Goal: Task Accomplishment & Management: Manage account settings

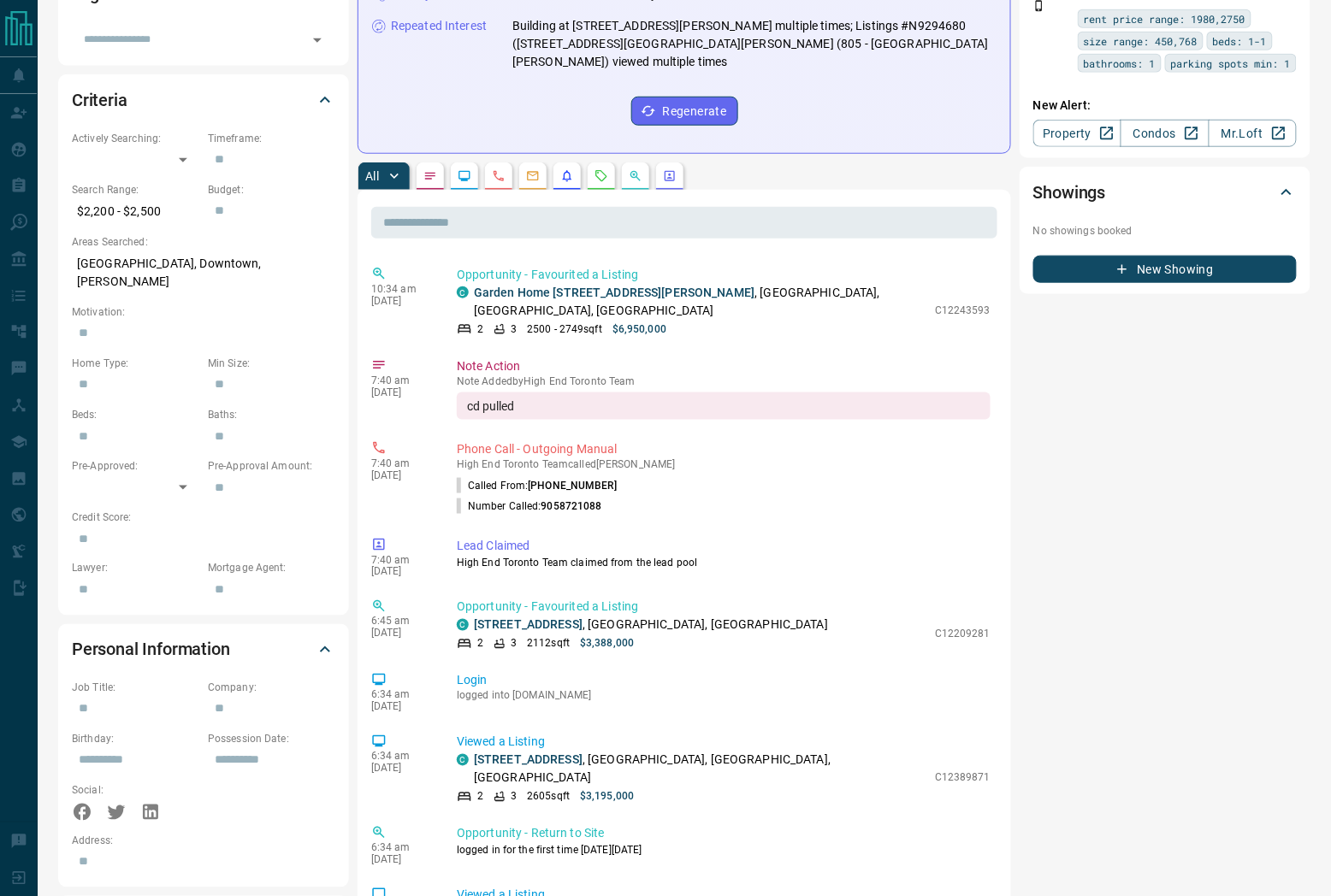
scroll to position [474, 0]
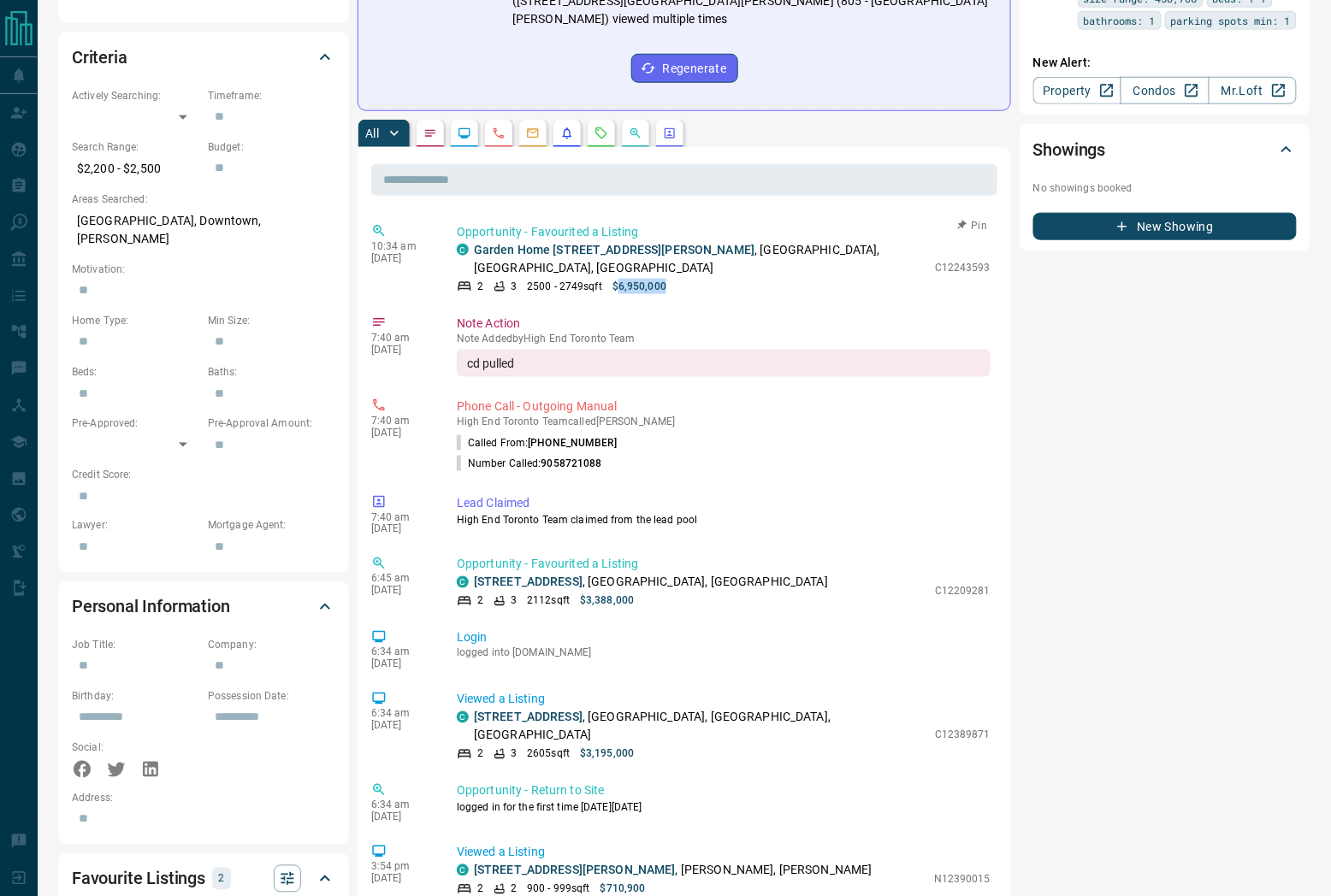
drag, startPoint x: 618, startPoint y: 246, endPoint x: 671, endPoint y: 259, distance: 54.6
click at [670, 279] on div "2 3 2500 - 2749 sqft $6,950,000" at bounding box center [691, 287] width 469 height 16
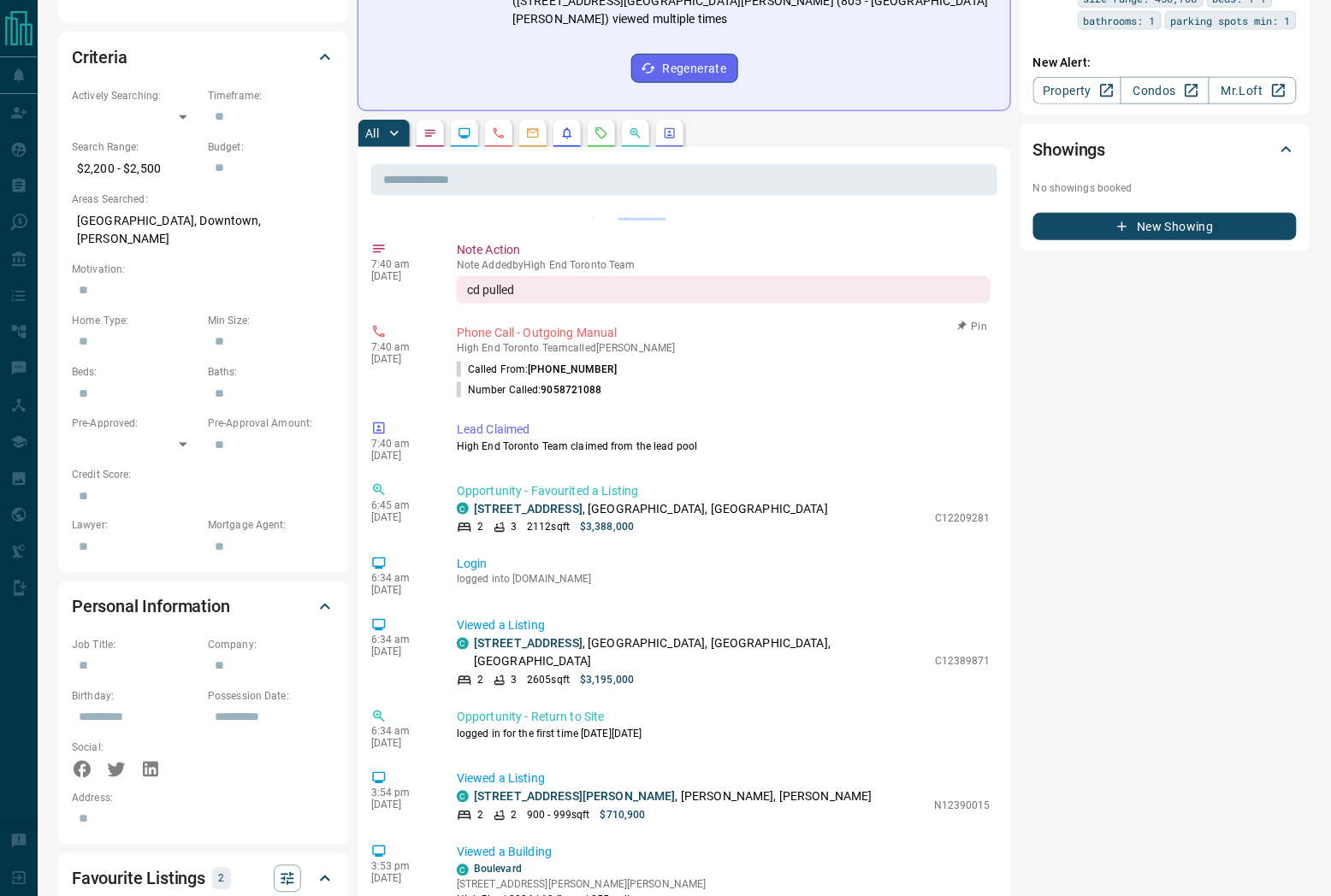
scroll to position [190, 0]
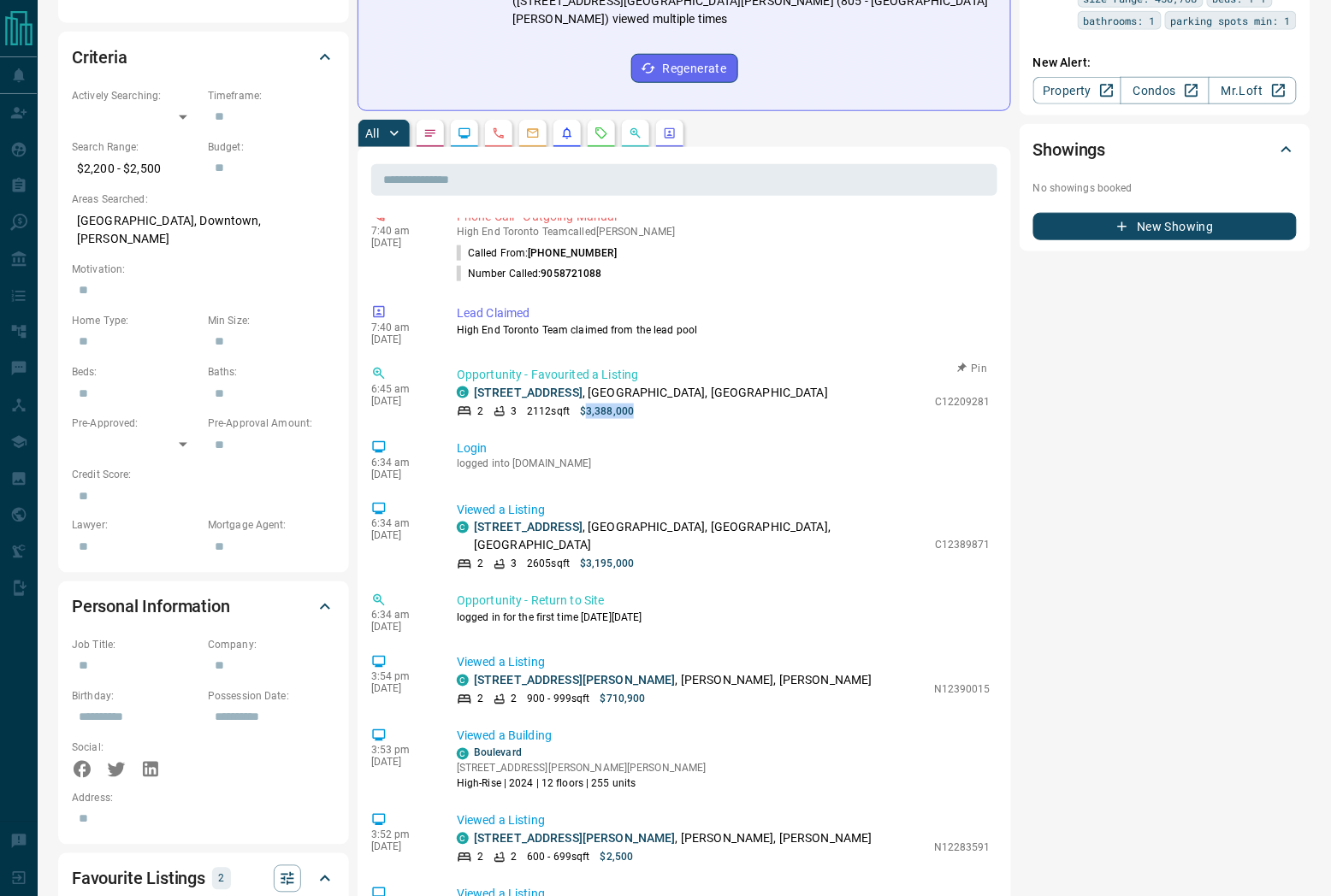
drag, startPoint x: 590, startPoint y: 378, endPoint x: 677, endPoint y: 383, distance: 87.1
click at [680, 403] on div "2 3 2112 sqft $3,388,000" at bounding box center [691, 411] width 469 height 16
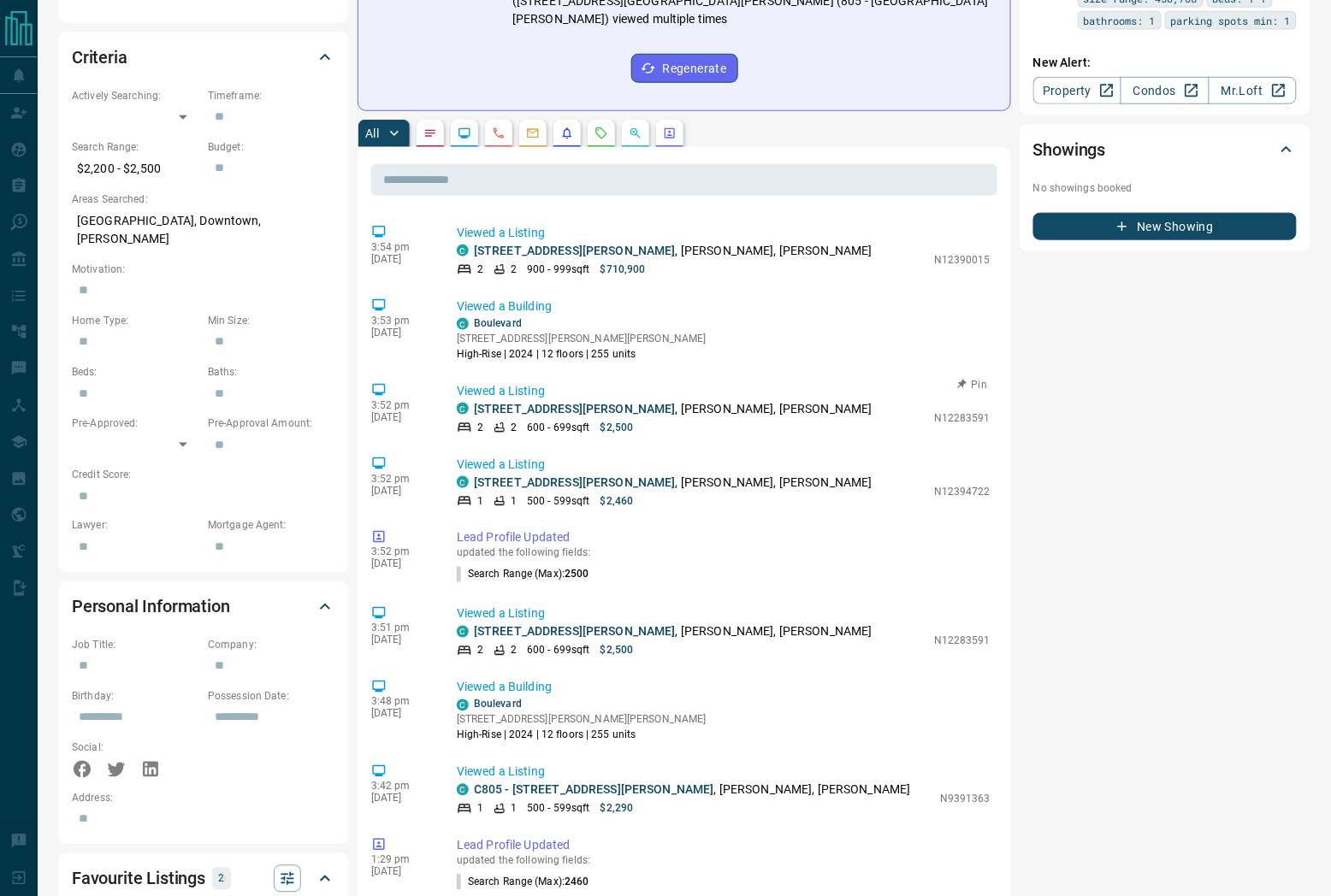
scroll to position [622, 0]
drag, startPoint x: 609, startPoint y: 374, endPoint x: 657, endPoint y: 380, distance: 48.4
click at [657, 418] on div "2 2 600 - 699 sqft $2,500" at bounding box center [691, 426] width 468 height 16
drag, startPoint x: 602, startPoint y: 446, endPoint x: 655, endPoint y: 459, distance: 54.6
click at [657, 457] on div "3:52 pm [DATE] Viewed a Listing C [STREET_ADDRESS][PERSON_NAME][PERSON_NAME][PE…" at bounding box center [684, 480] width 626 height 63
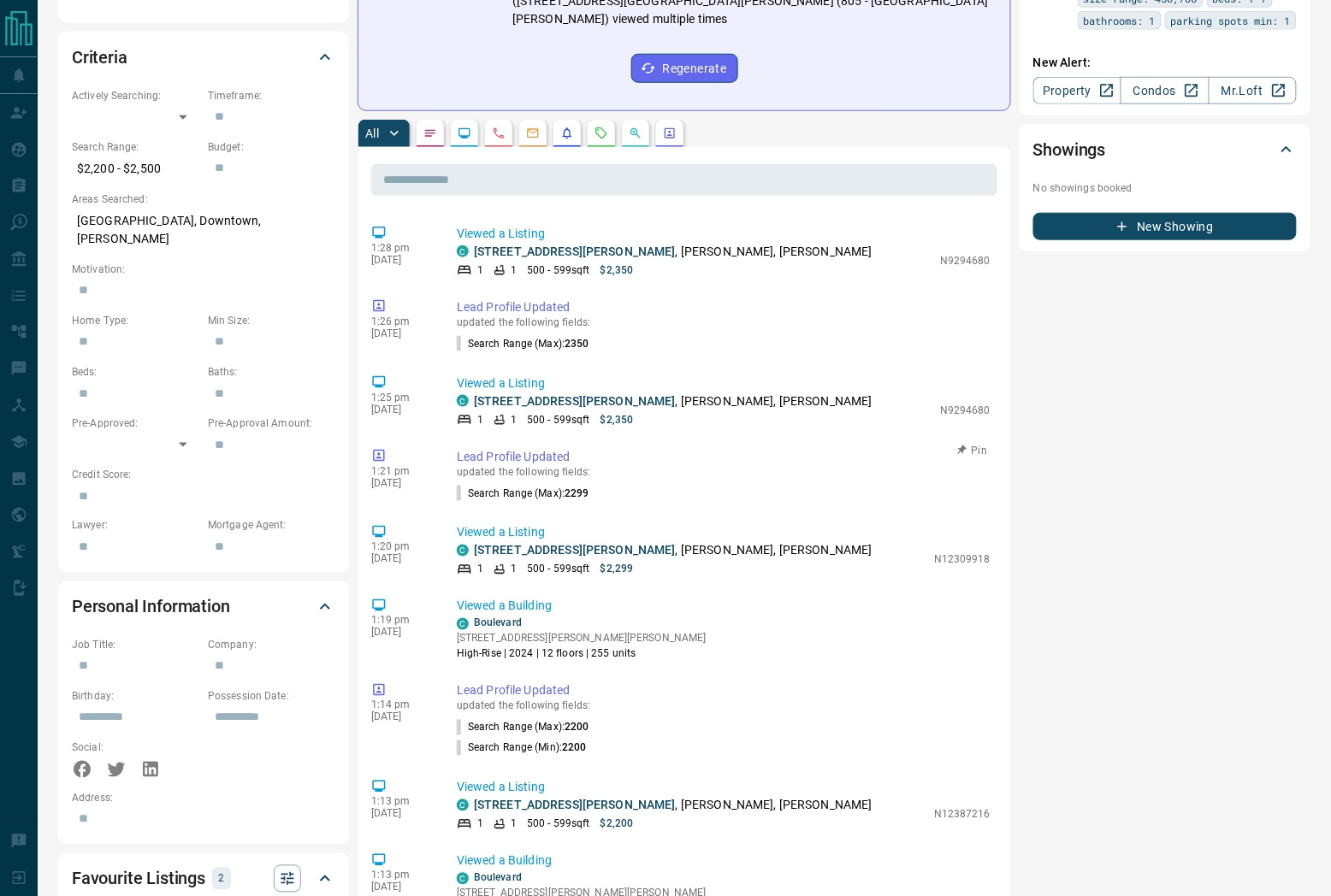
scroll to position [1462, 0]
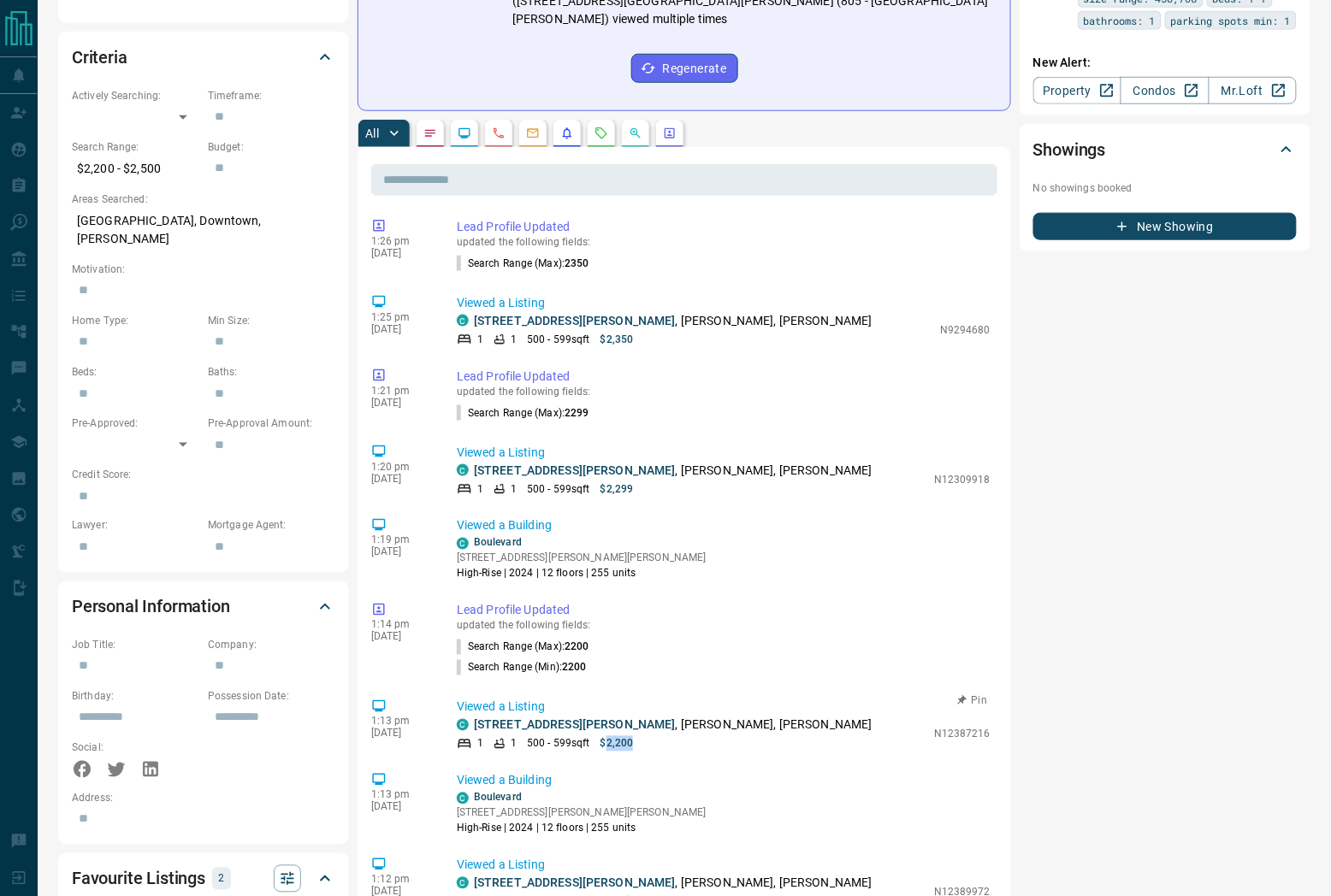
drag, startPoint x: 607, startPoint y: 694, endPoint x: 665, endPoint y: 687, distance: 58.4
click at [665, 736] on div "1 1 500 - 599 sqft $2,200" at bounding box center [691, 744] width 468 height 16
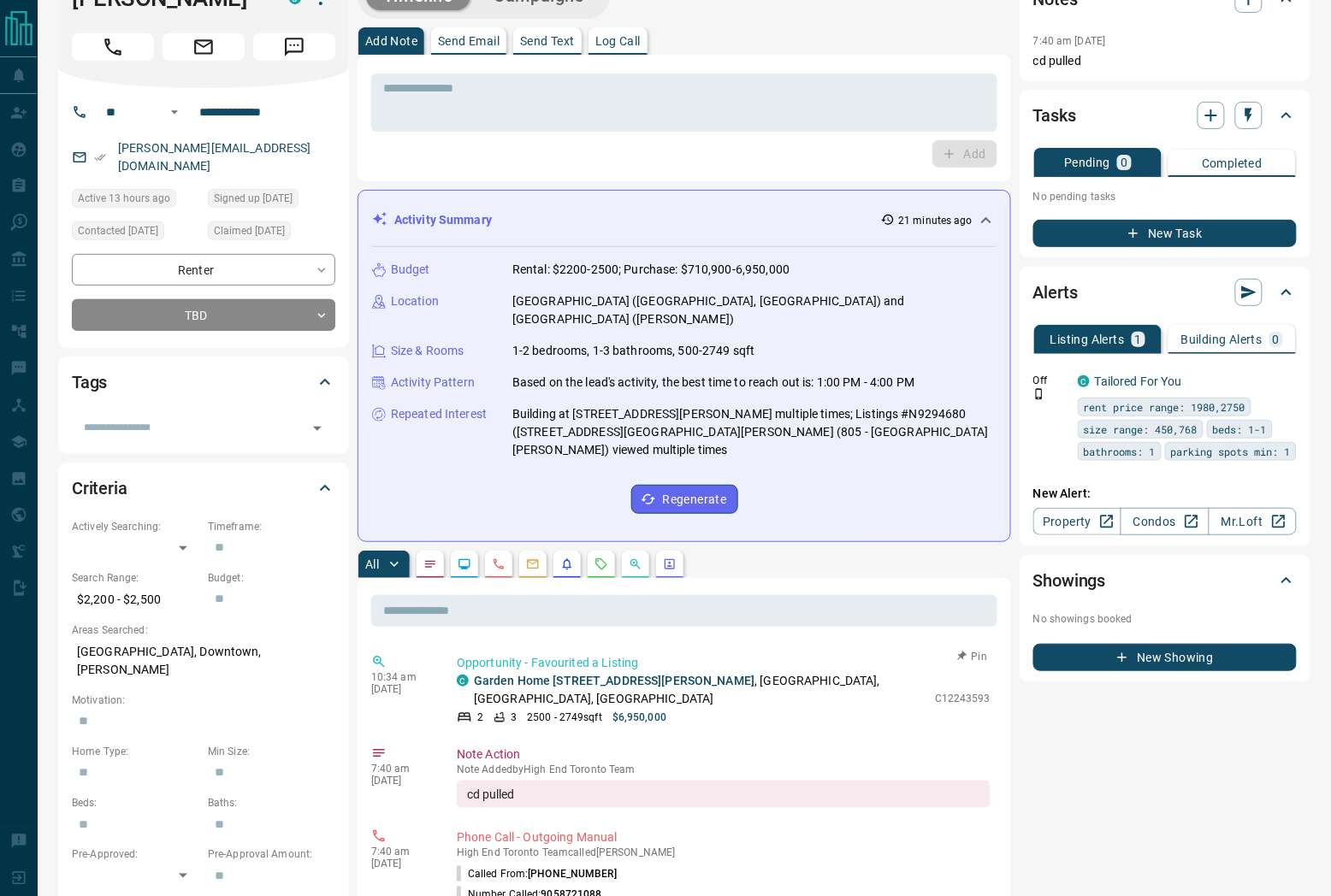
scroll to position [0, 0]
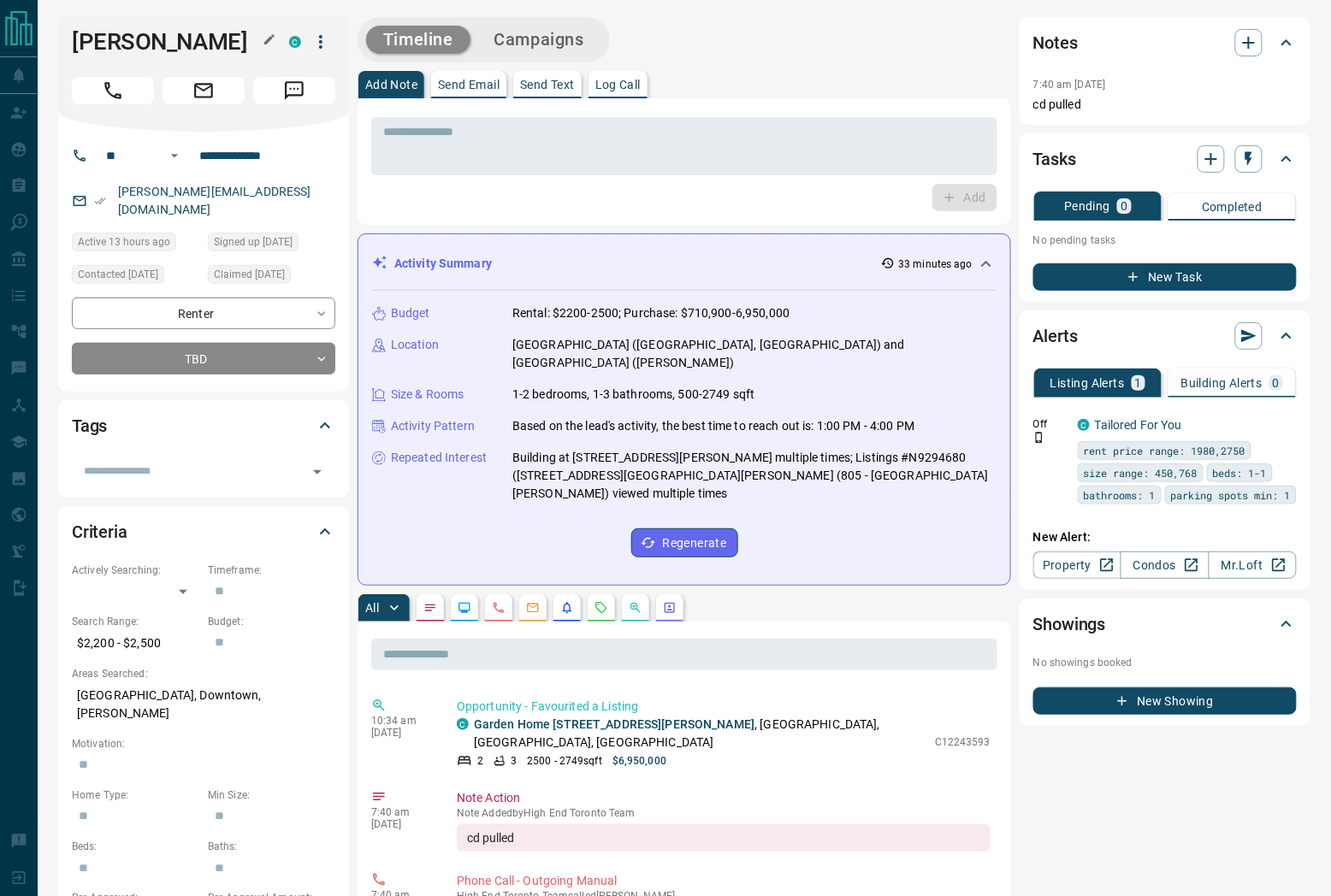
click at [131, 40] on h1 "[PERSON_NAME]" at bounding box center [167, 41] width 191 height 27
copy h1 "[PERSON_NAME]"
click at [741, 143] on textarea at bounding box center [684, 146] width 602 height 44
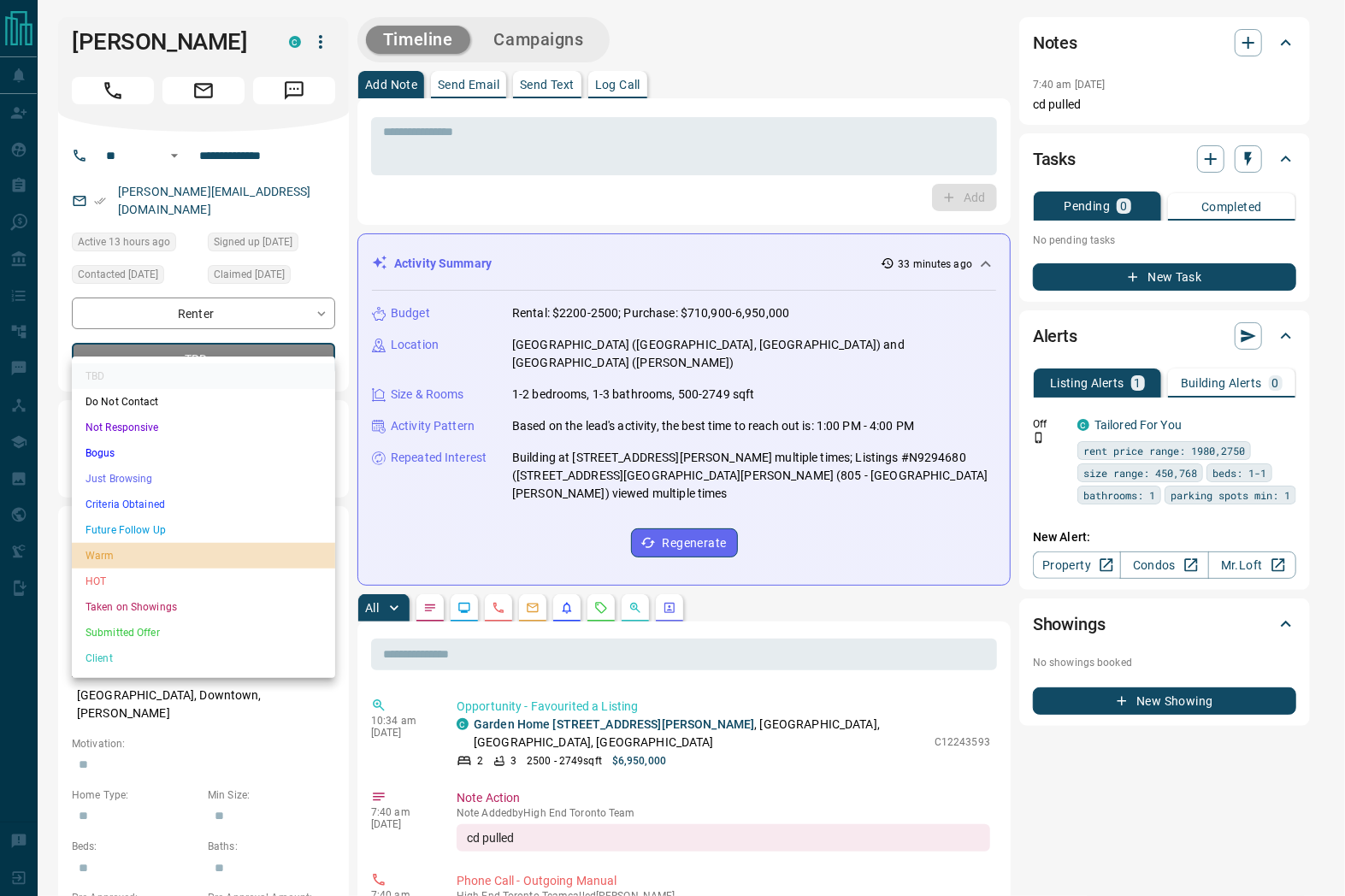
click at [160, 560] on li "Warm" at bounding box center [203, 555] width 263 height 25
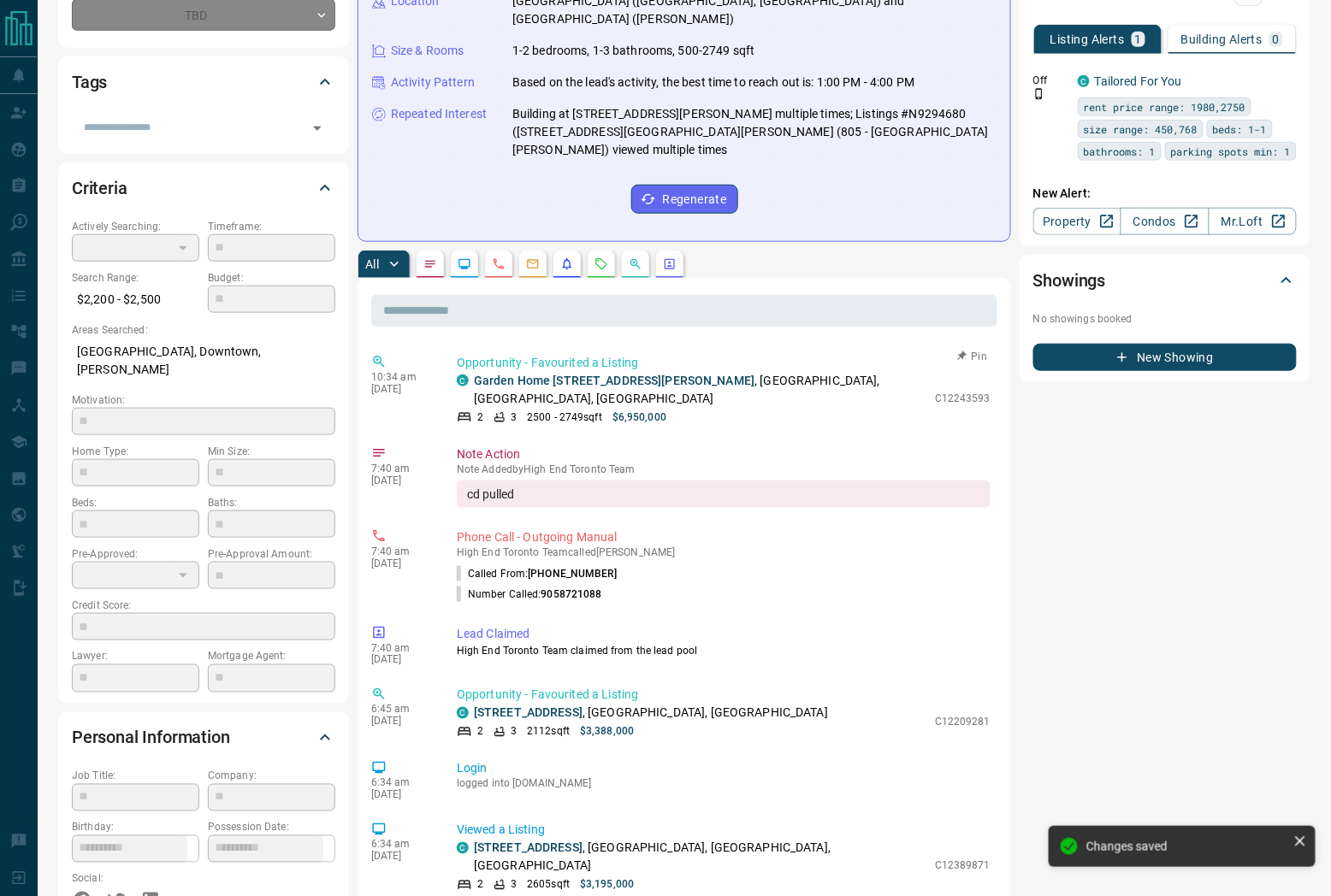
type input "*"
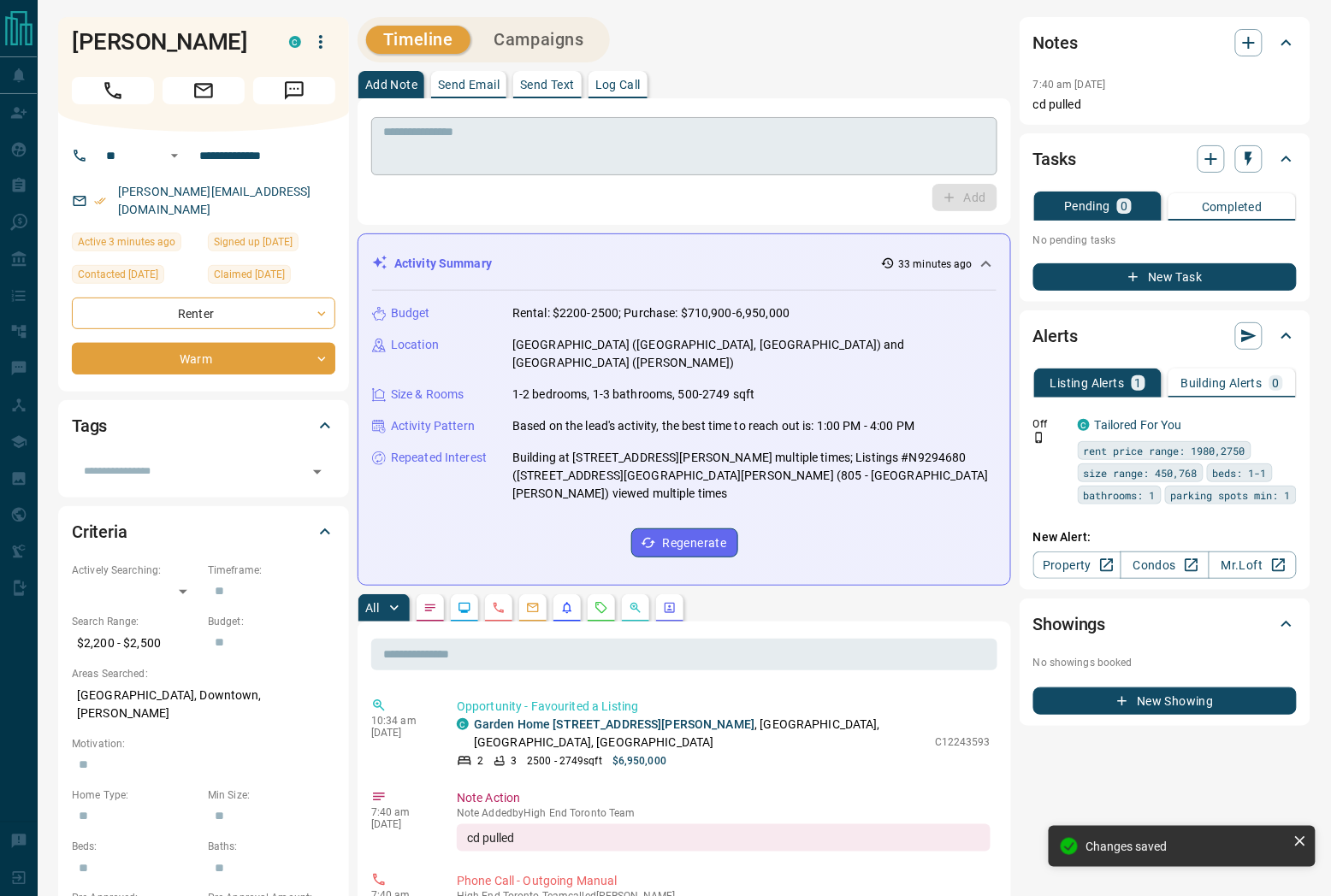
click at [536, 152] on textarea at bounding box center [684, 146] width 602 height 44
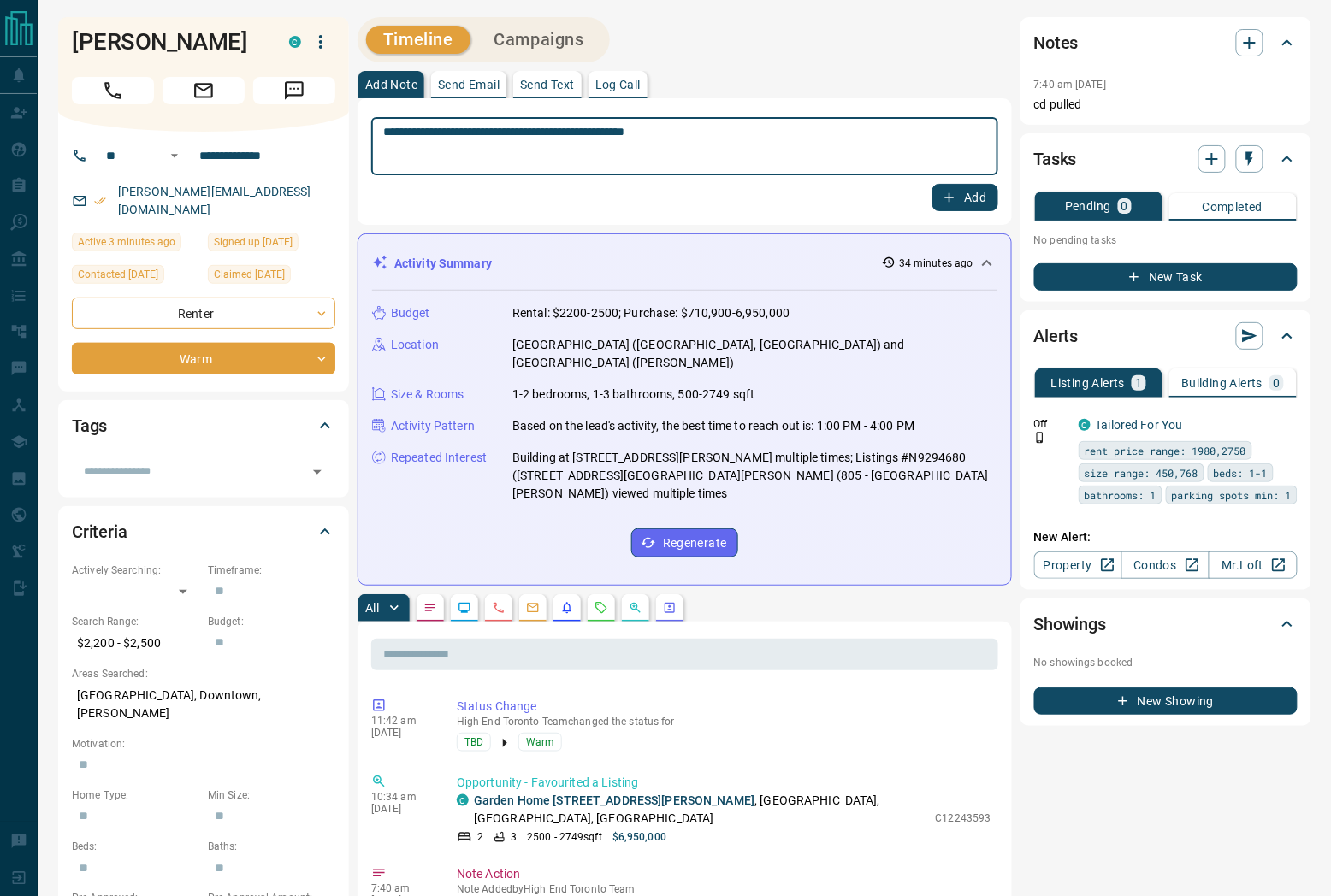
click at [381, 135] on div "**********" at bounding box center [684, 146] width 627 height 58
click at [383, 135] on textarea "**********" at bounding box center [685, 146] width 603 height 44
click at [799, 140] on textarea "**********" at bounding box center [685, 146] width 603 height 44
type textarea "**********"
drag, startPoint x: 939, startPoint y: 200, endPoint x: 926, endPoint y: 201, distance: 13.0
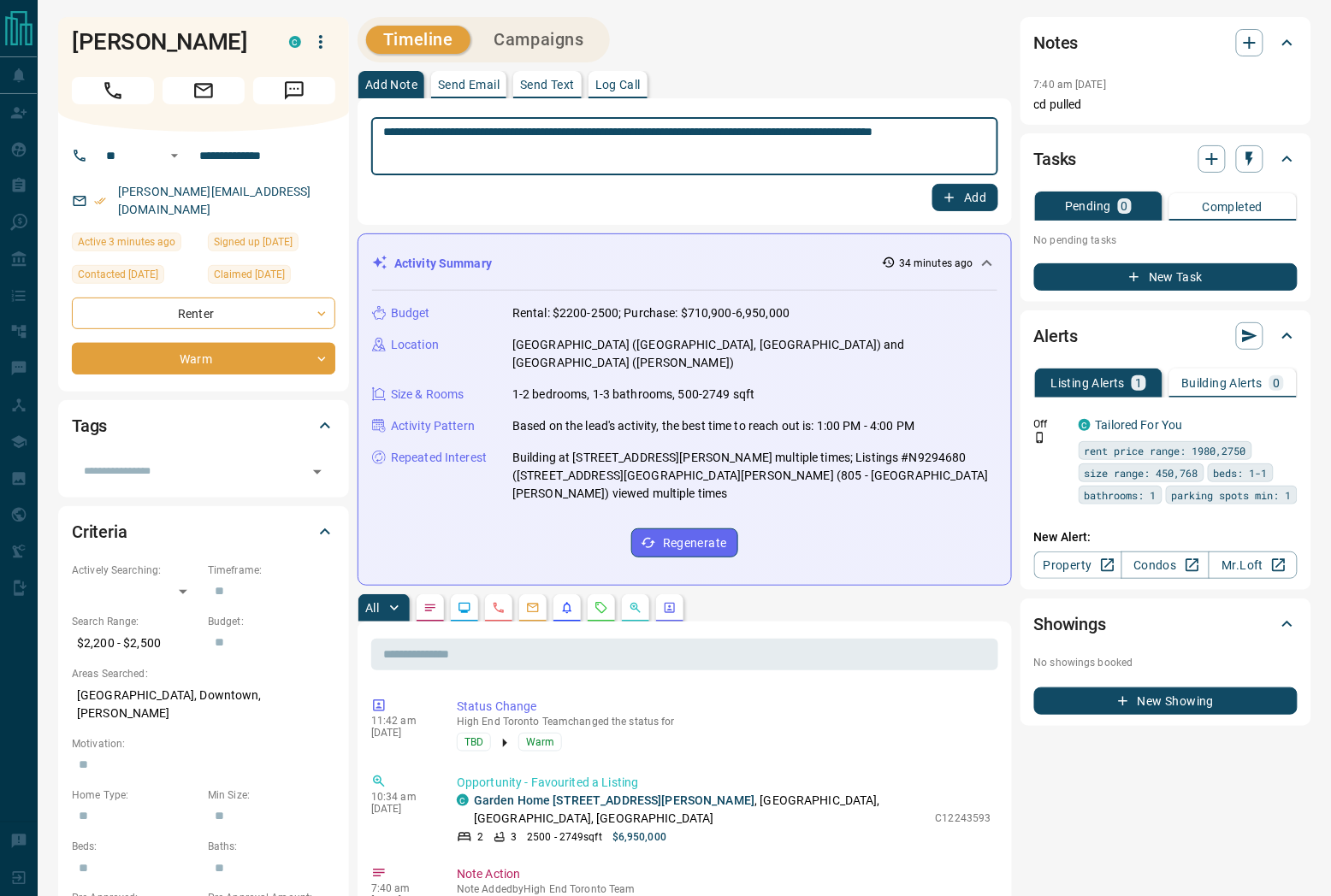
click at [936, 200] on button "Add" at bounding box center [964, 197] width 65 height 27
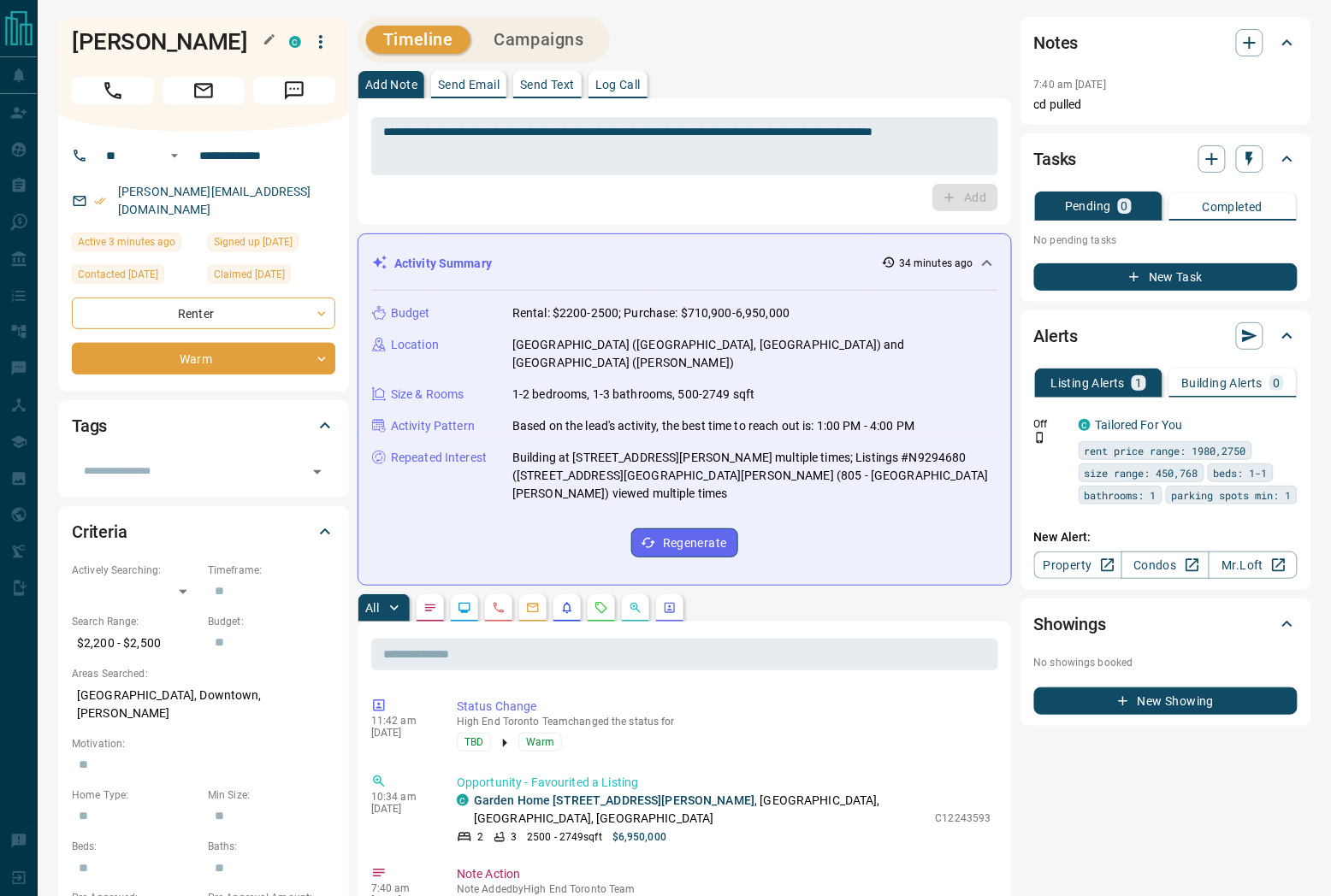
click at [124, 38] on h1 "[PERSON_NAME]" at bounding box center [167, 41] width 191 height 27
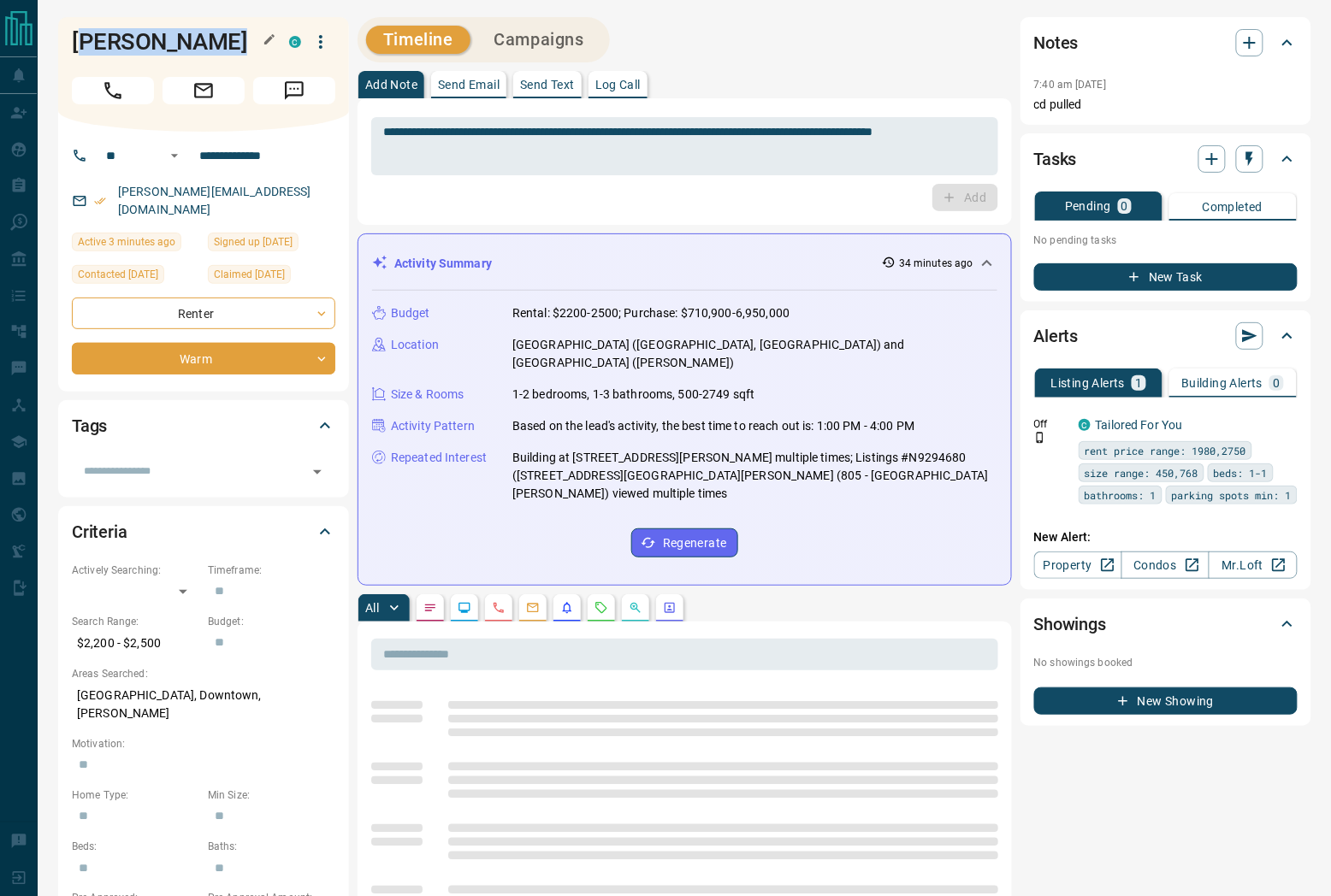
copy div "[PERSON_NAME] C"
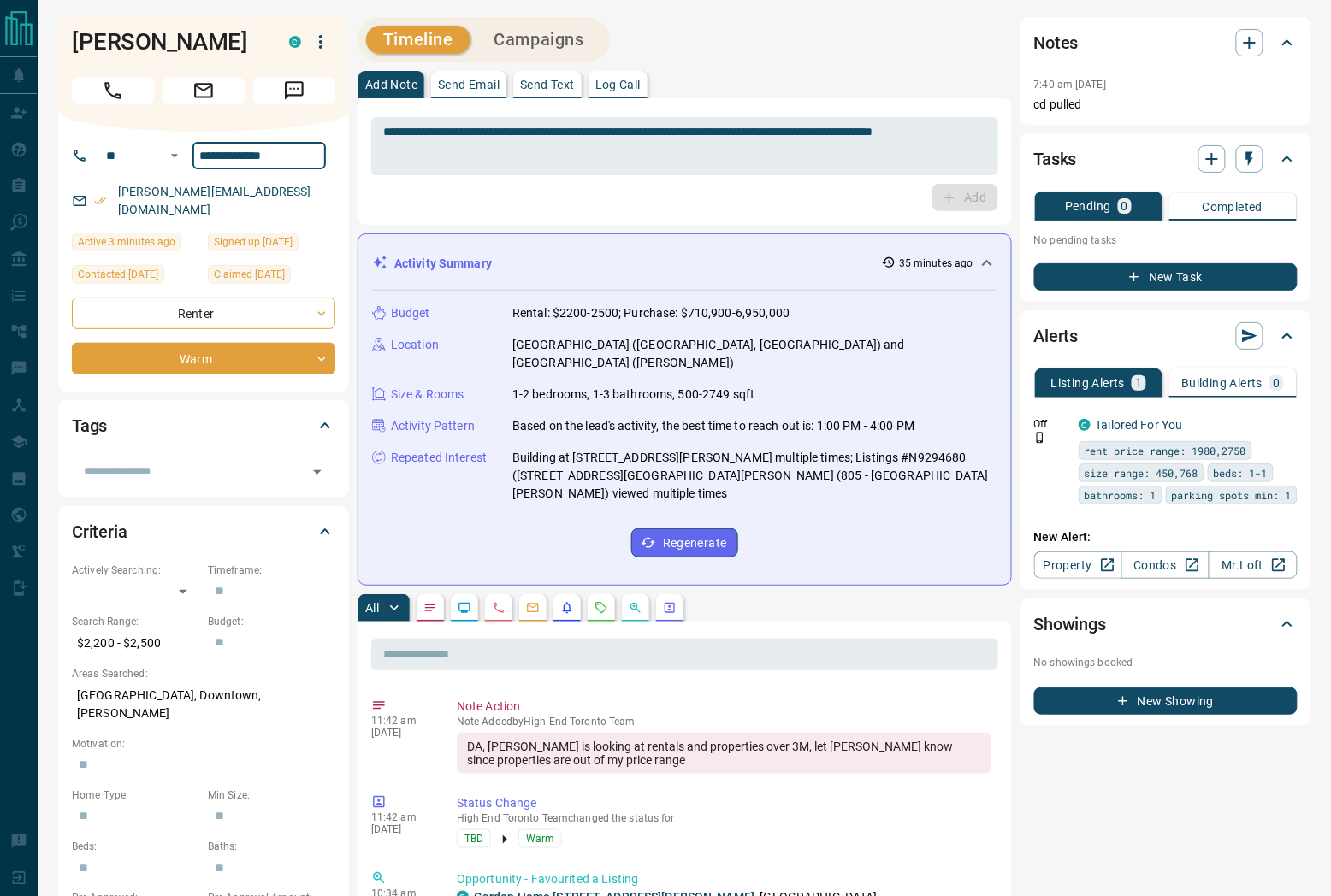
drag, startPoint x: 295, startPoint y: 155, endPoint x: 199, endPoint y: 157, distance: 96.0
click at [199, 157] on input "**********" at bounding box center [259, 155] width 133 height 27
click at [318, 50] on icon "button" at bounding box center [320, 41] width 20 height 20
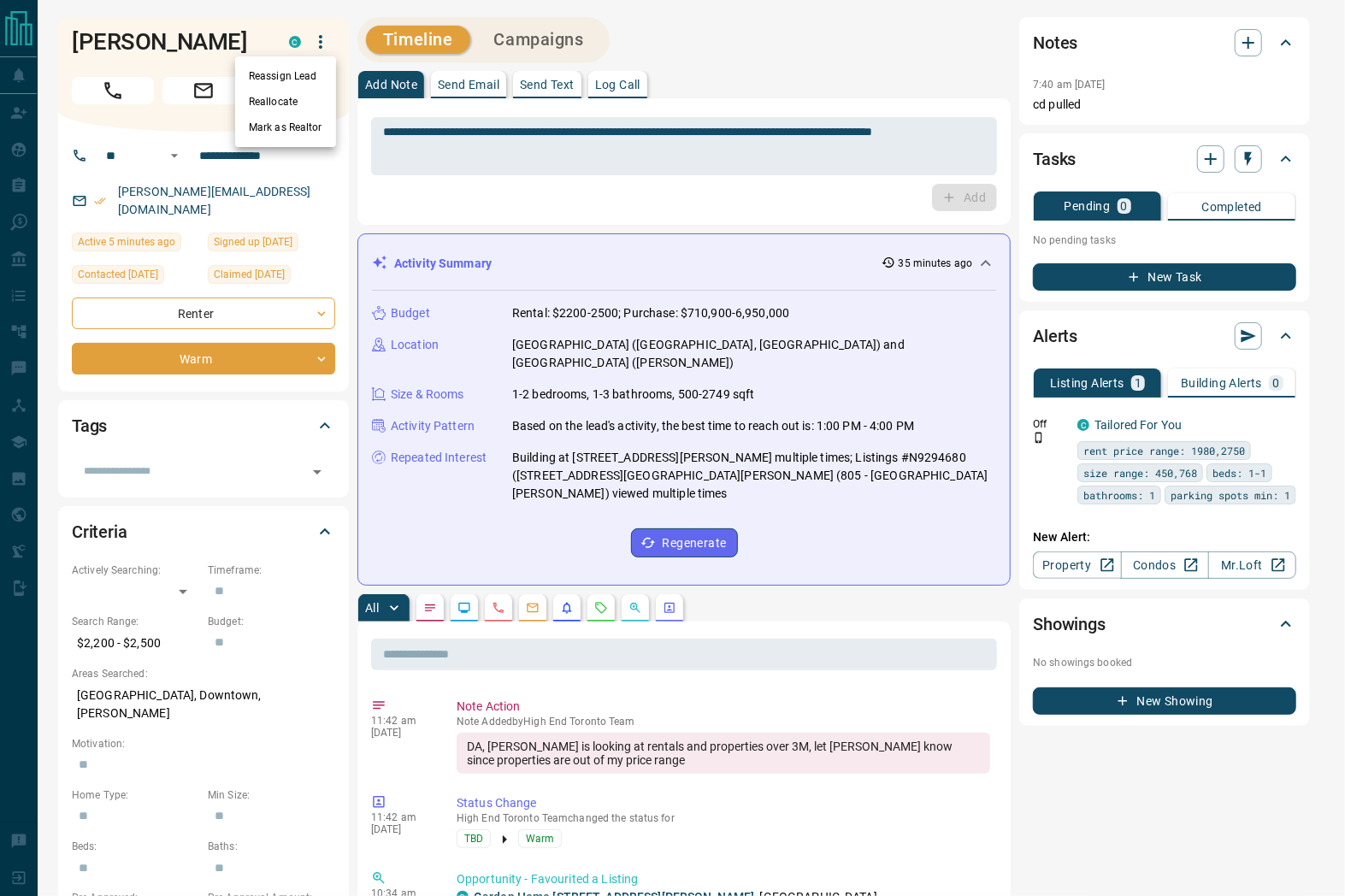
click at [282, 77] on li "Reassign Lead" at bounding box center [285, 75] width 101 height 25
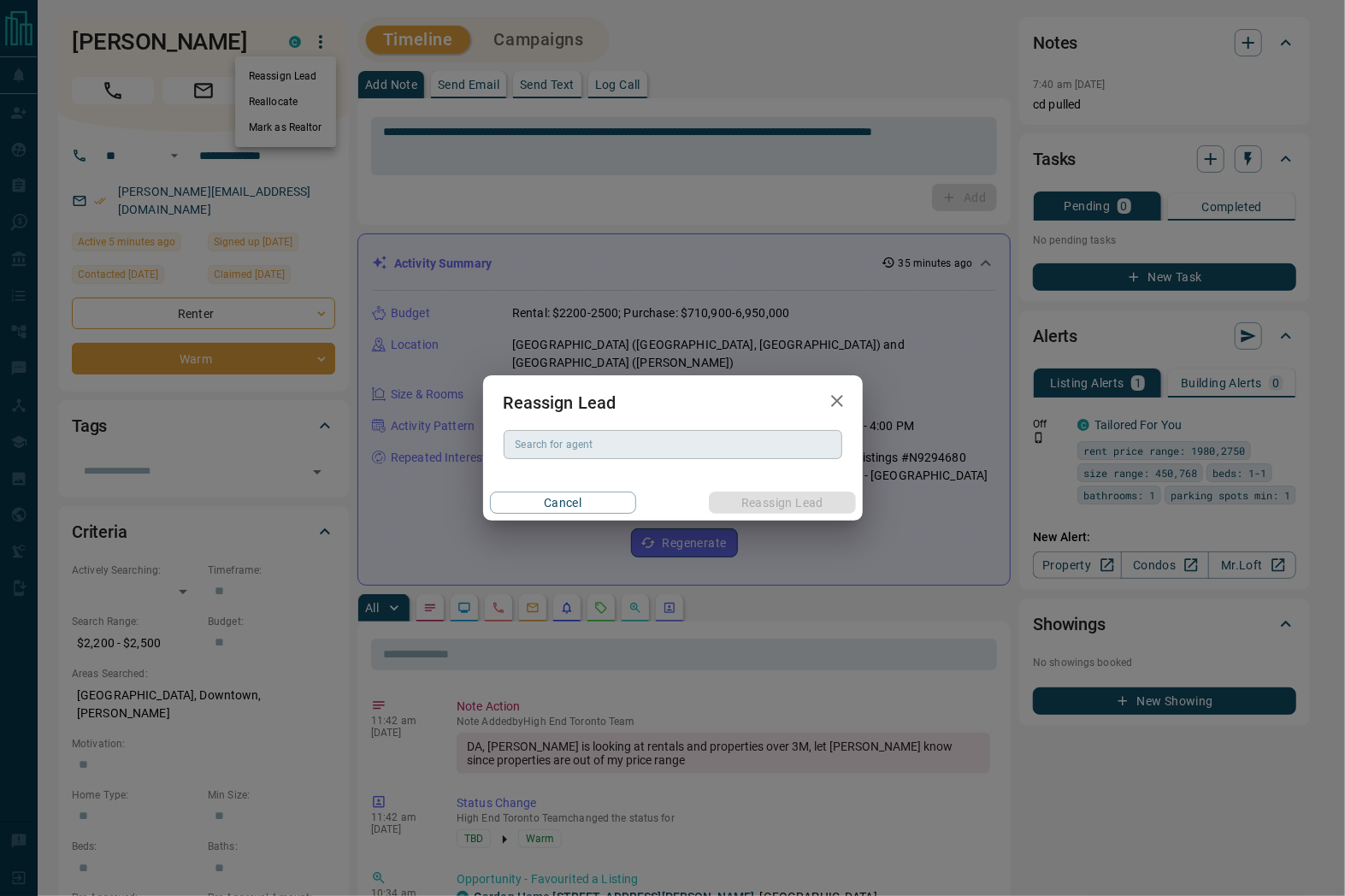
click at [647, 435] on input "Search for agent" at bounding box center [672, 444] width 326 height 18
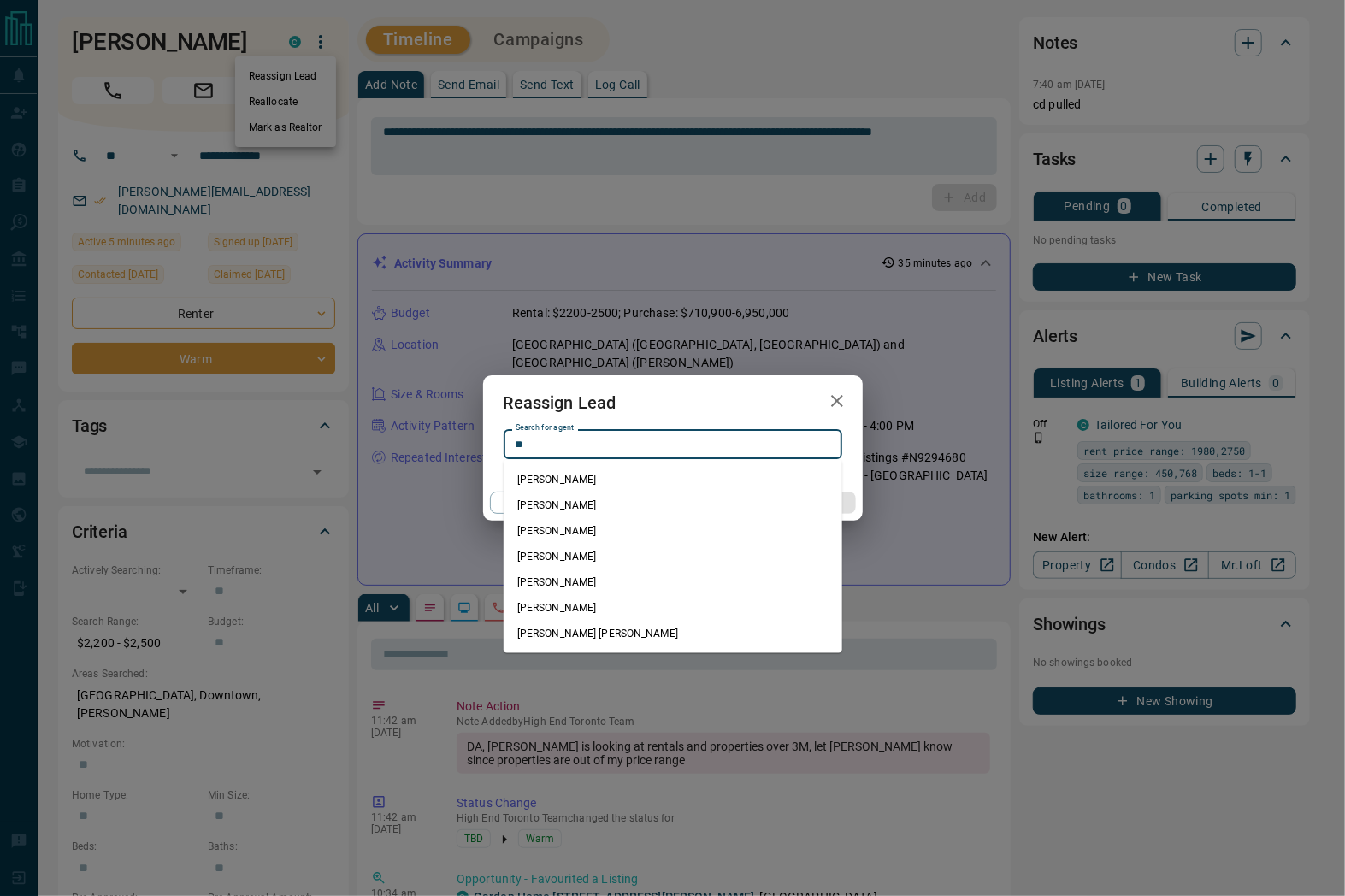
click at [566, 475] on li "[PERSON_NAME]" at bounding box center [672, 479] width 338 height 25
type input "**********"
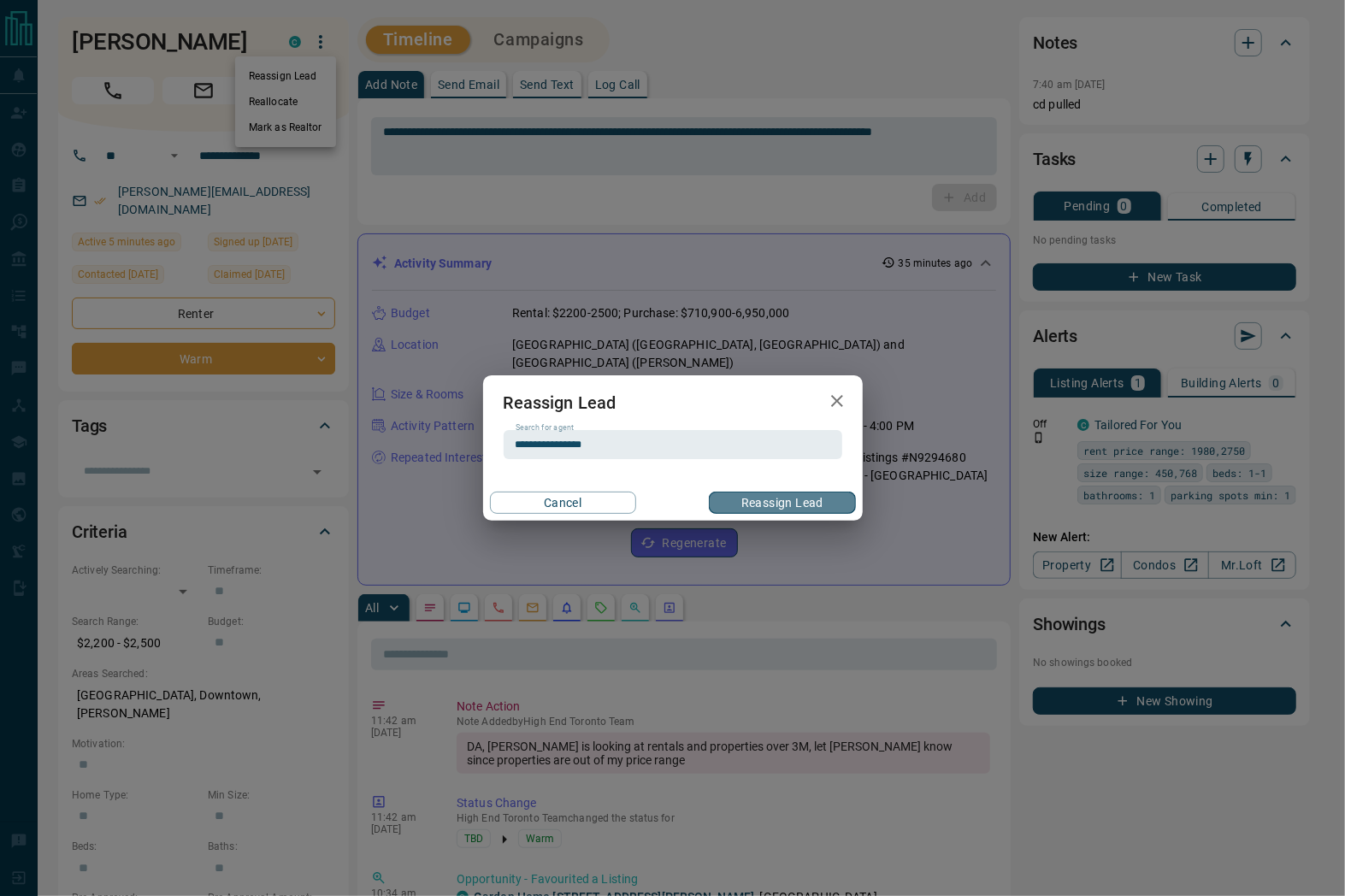
click at [732, 496] on button "Reassign Lead" at bounding box center [781, 502] width 146 height 22
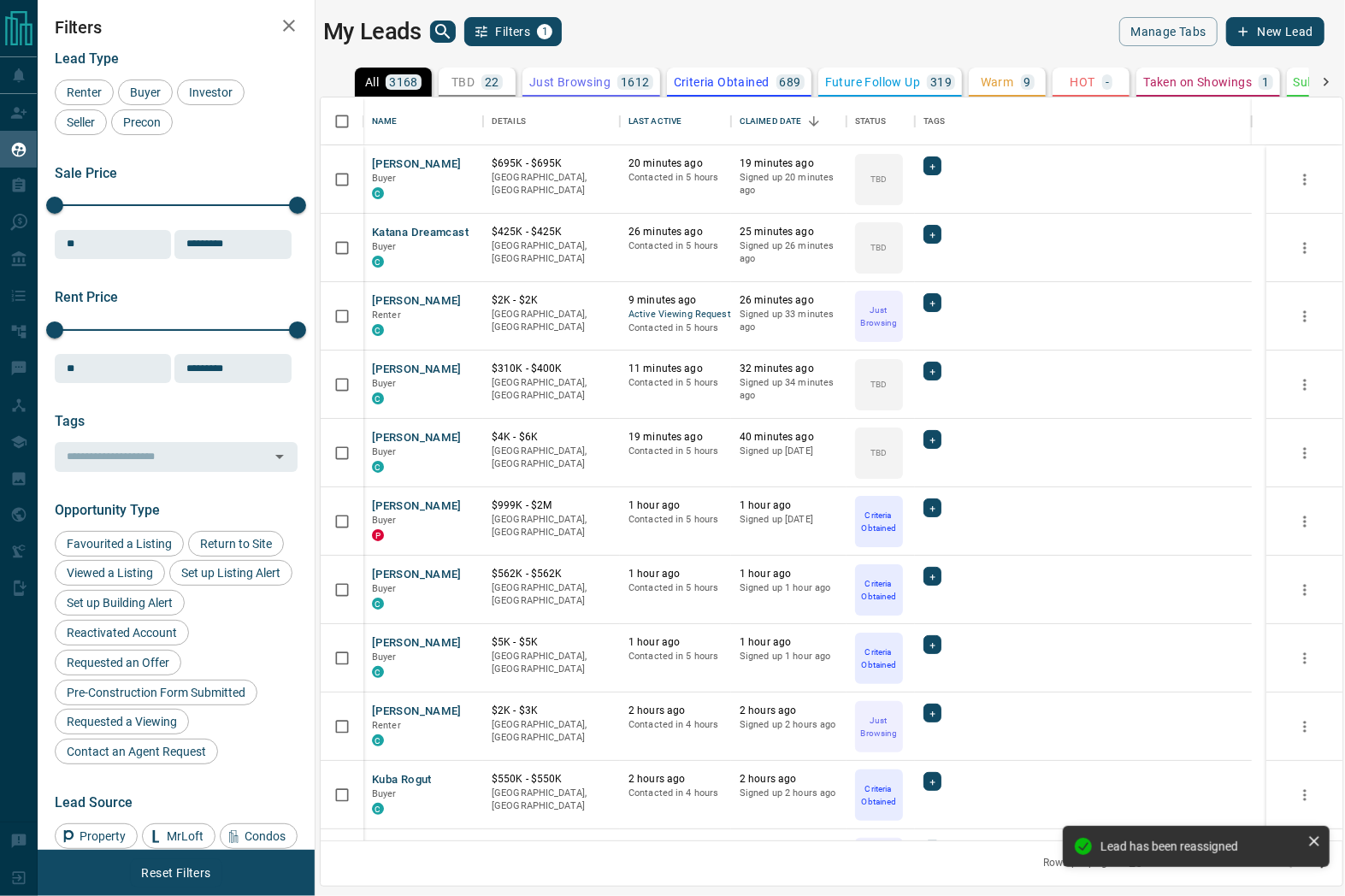
scroll to position [729, 1007]
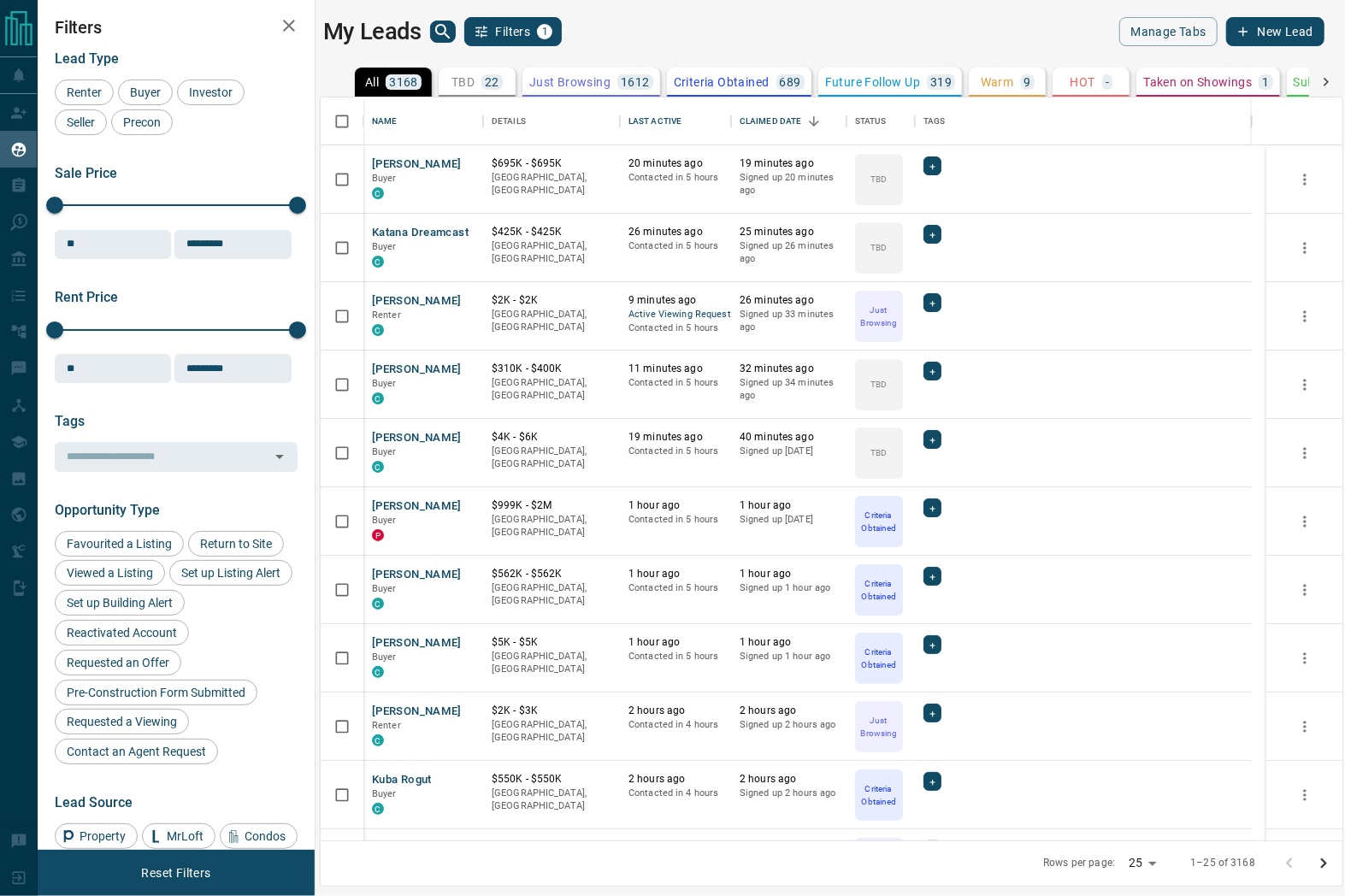
click at [646, 36] on div "My Leads Filters 1" at bounding box center [574, 32] width 502 height 29
